Goal: Task Accomplishment & Management: Manage account settings

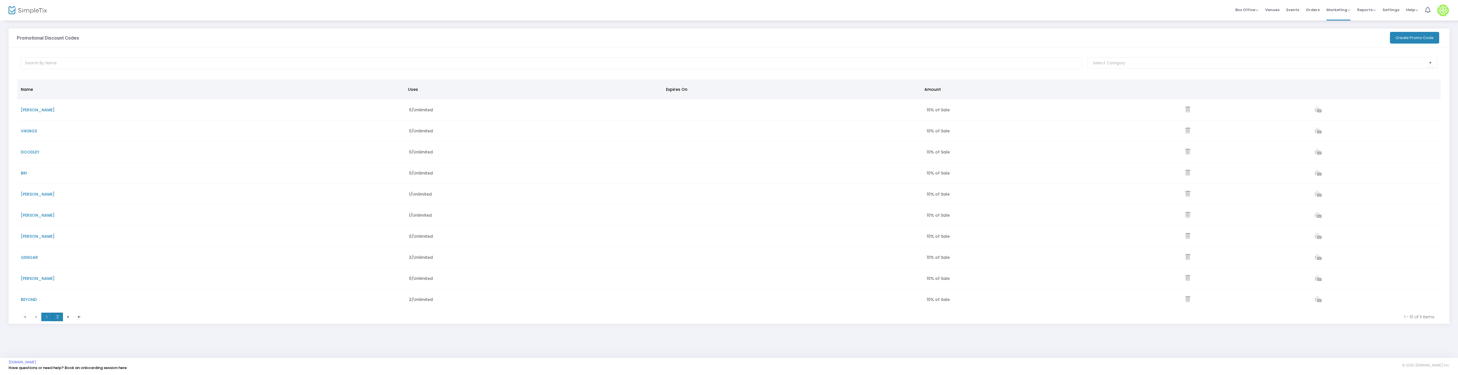
click at [56, 316] on span "2" at bounding box center [57, 317] width 11 height 9
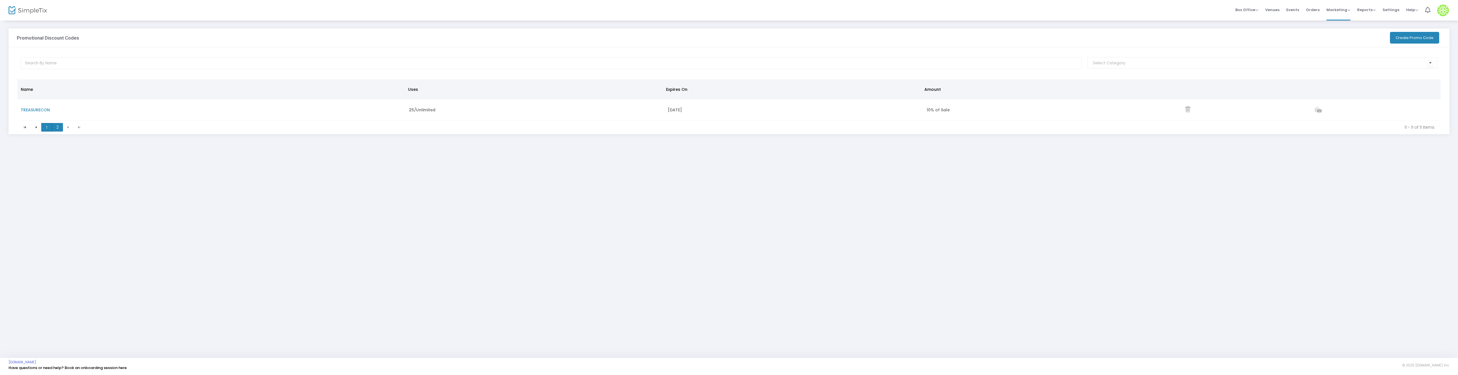
click at [47, 125] on span "1" at bounding box center [46, 127] width 11 height 9
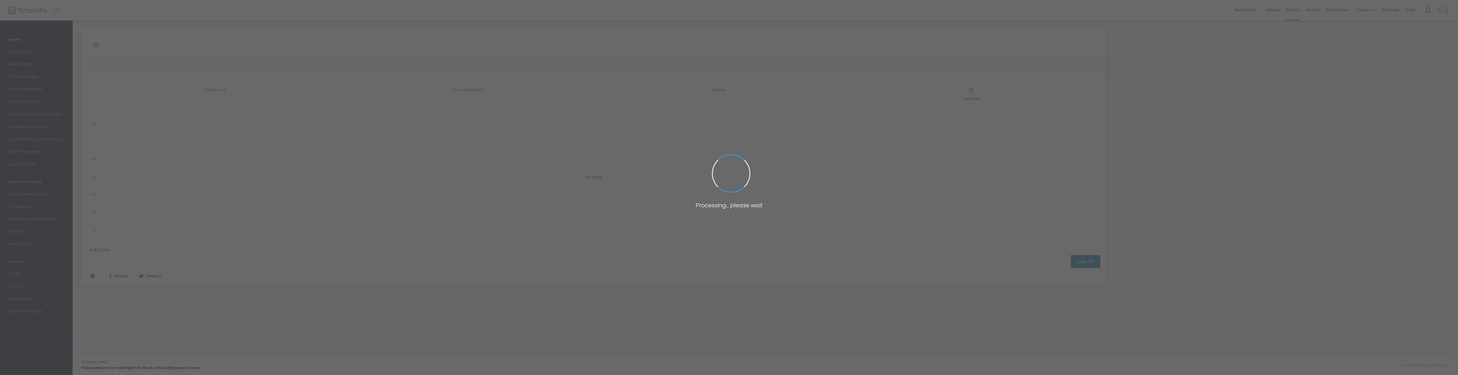
type input "[URL][DOMAIN_NAME]"
